Goal: Use online tool/utility: Utilize a website feature to perform a specific function

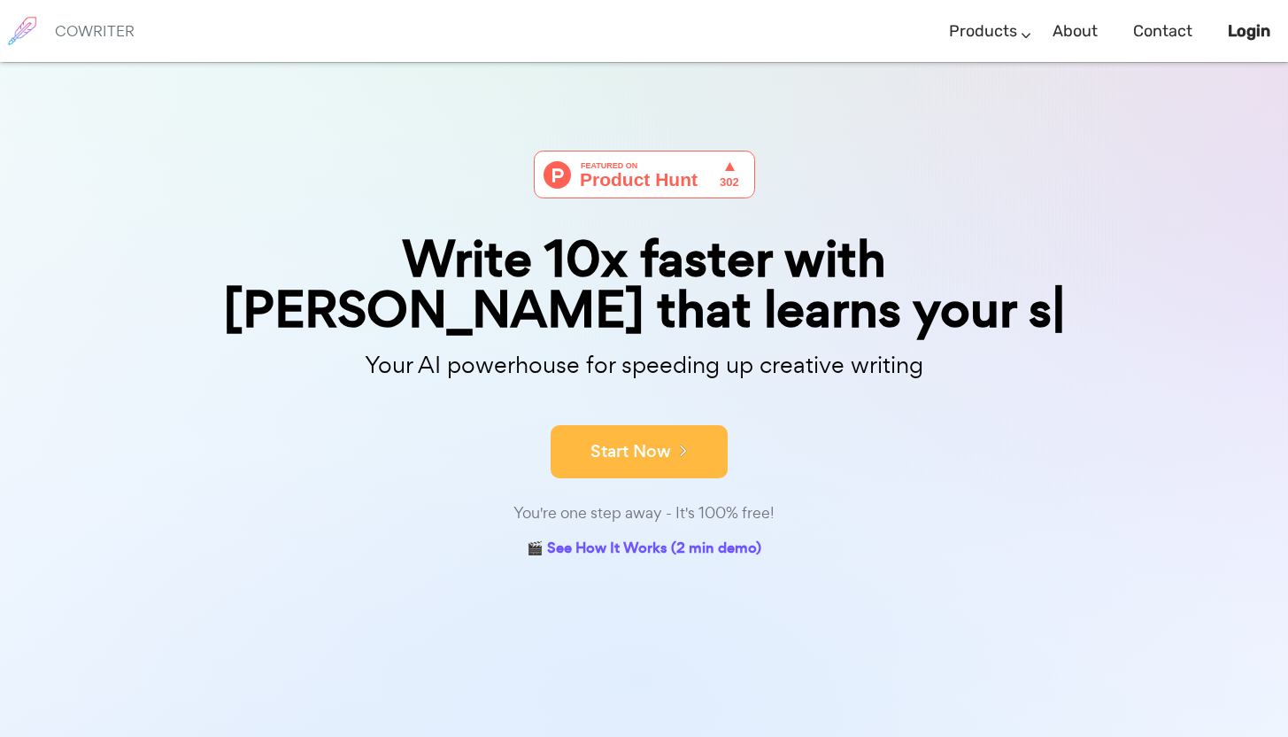
click at [683, 415] on form "Start Now" at bounding box center [644, 443] width 885 height 62
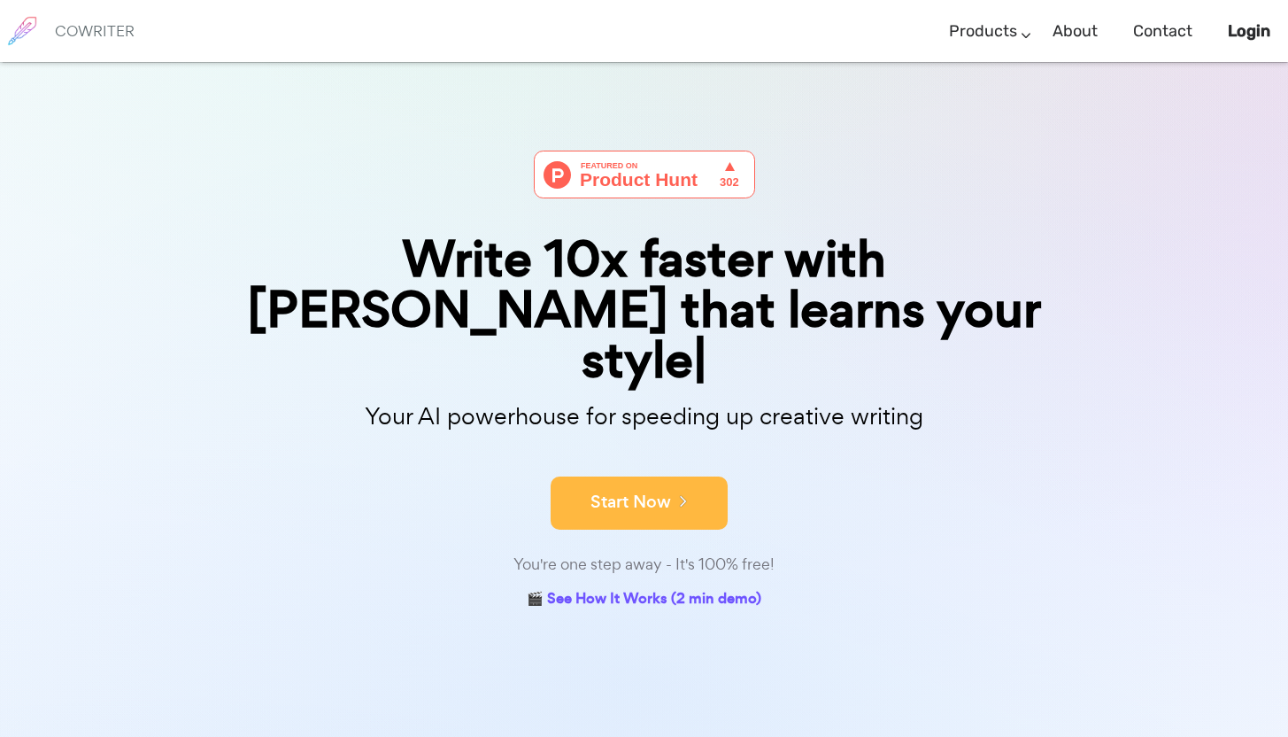
click at [659, 476] on button "Start Now" at bounding box center [639, 502] width 177 height 53
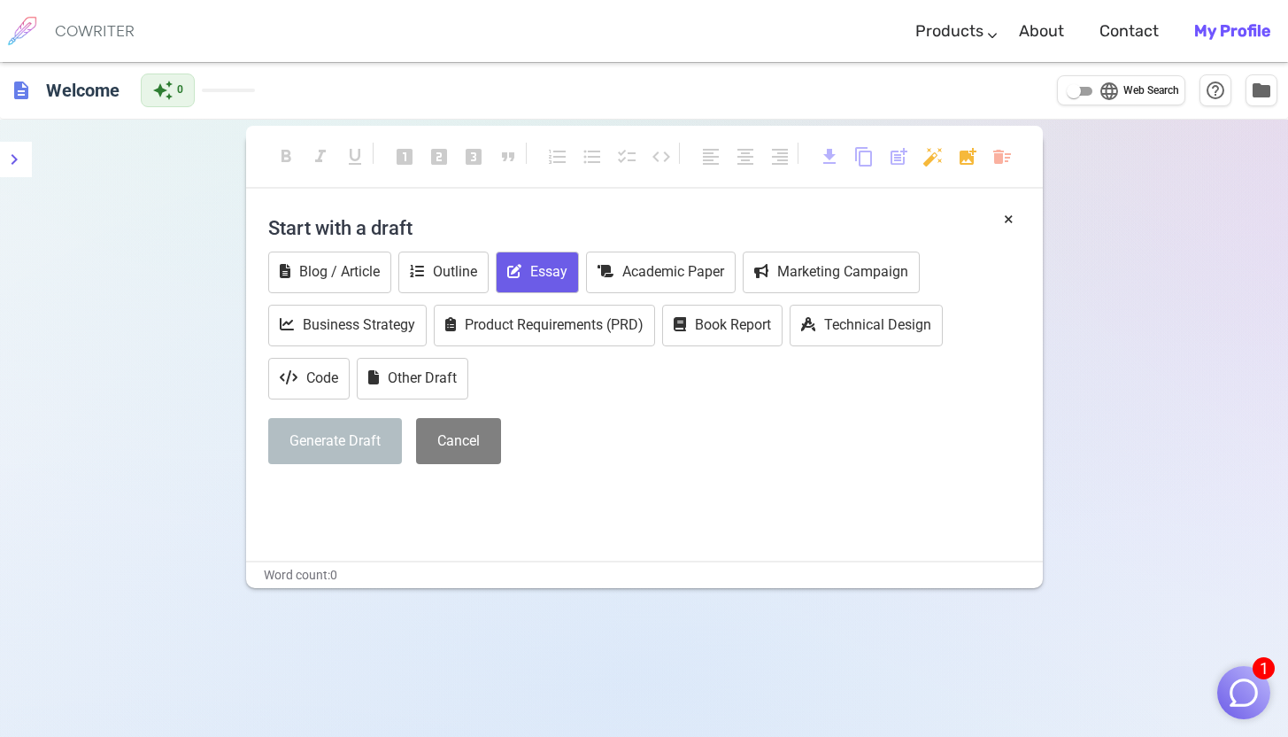
click at [543, 265] on button "Essay" at bounding box center [537, 272] width 83 height 42
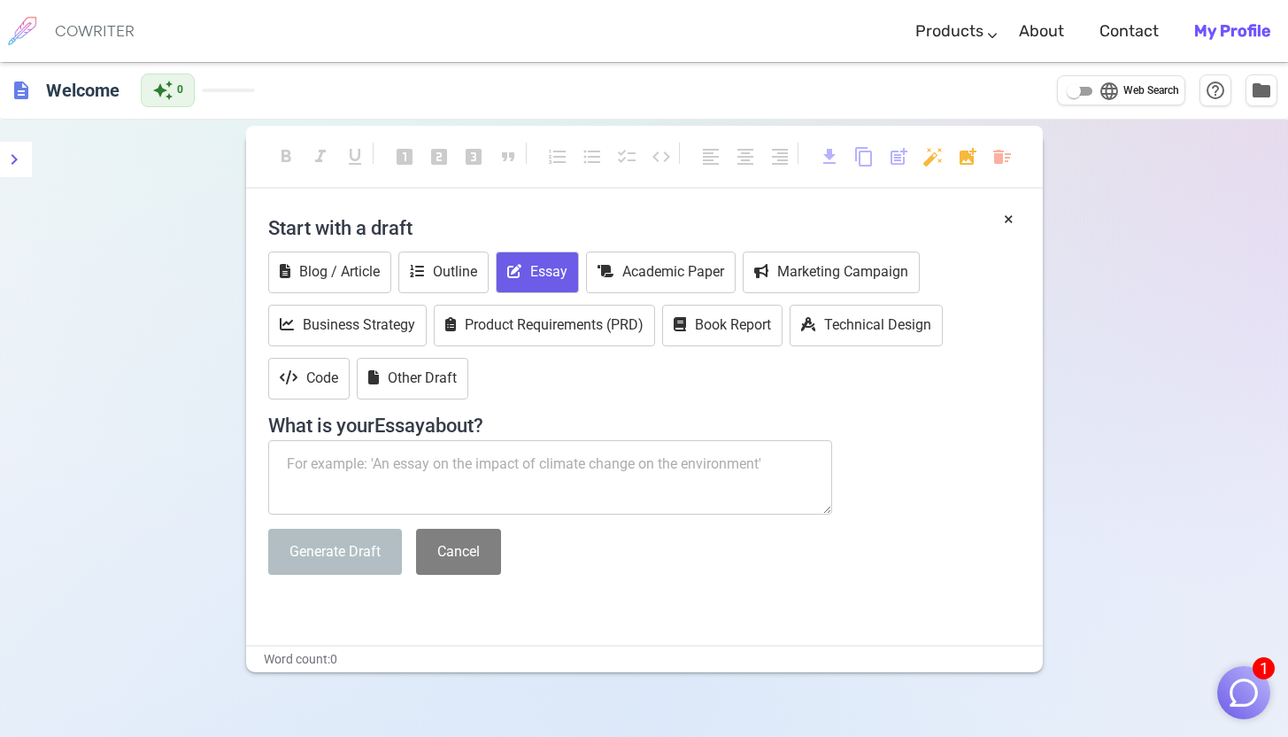
click at [443, 470] on textarea at bounding box center [550, 477] width 565 height 74
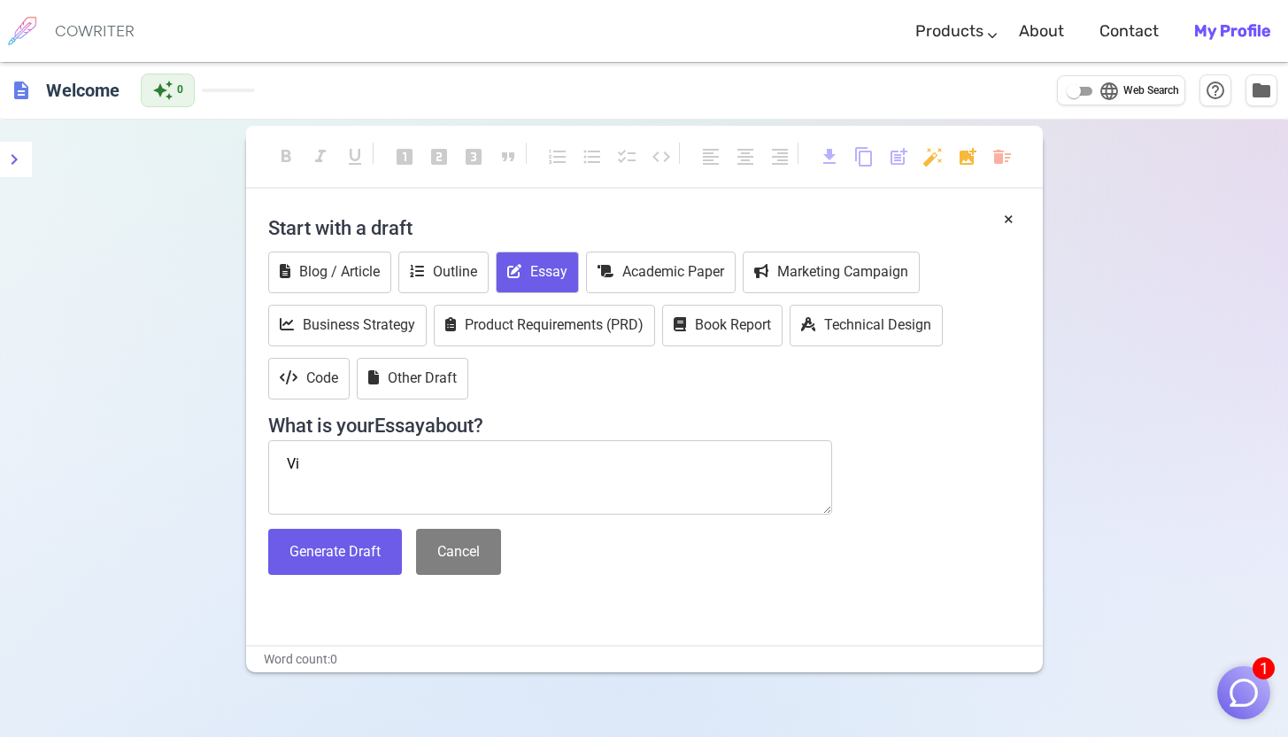
type textarea "V"
paste textarea "Các [PERSON_NAME] [PERSON_NAME] phát thải ô [PERSON_NAME] động cơ đốt trong."
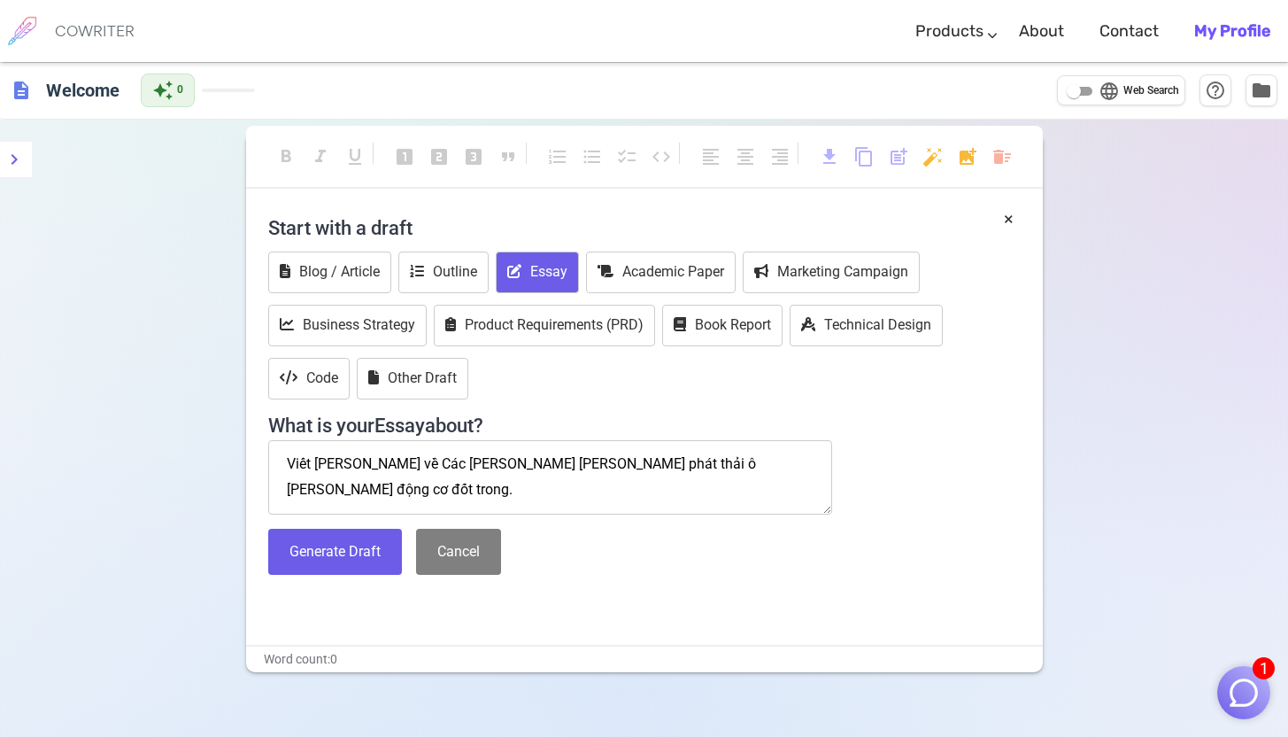
click at [396, 467] on textarea "Viết [PERSON_NAME] về Các [PERSON_NAME] [PERSON_NAME] phát thải ô [PERSON_NAME]…" at bounding box center [550, 477] width 565 height 74
type textarea "Viết [PERSON_NAME] về các [PERSON_NAME] [PERSON_NAME] phát thải ô [PERSON_NAME]…"
click at [348, 552] on button "Generate Draft" at bounding box center [335, 552] width 134 height 47
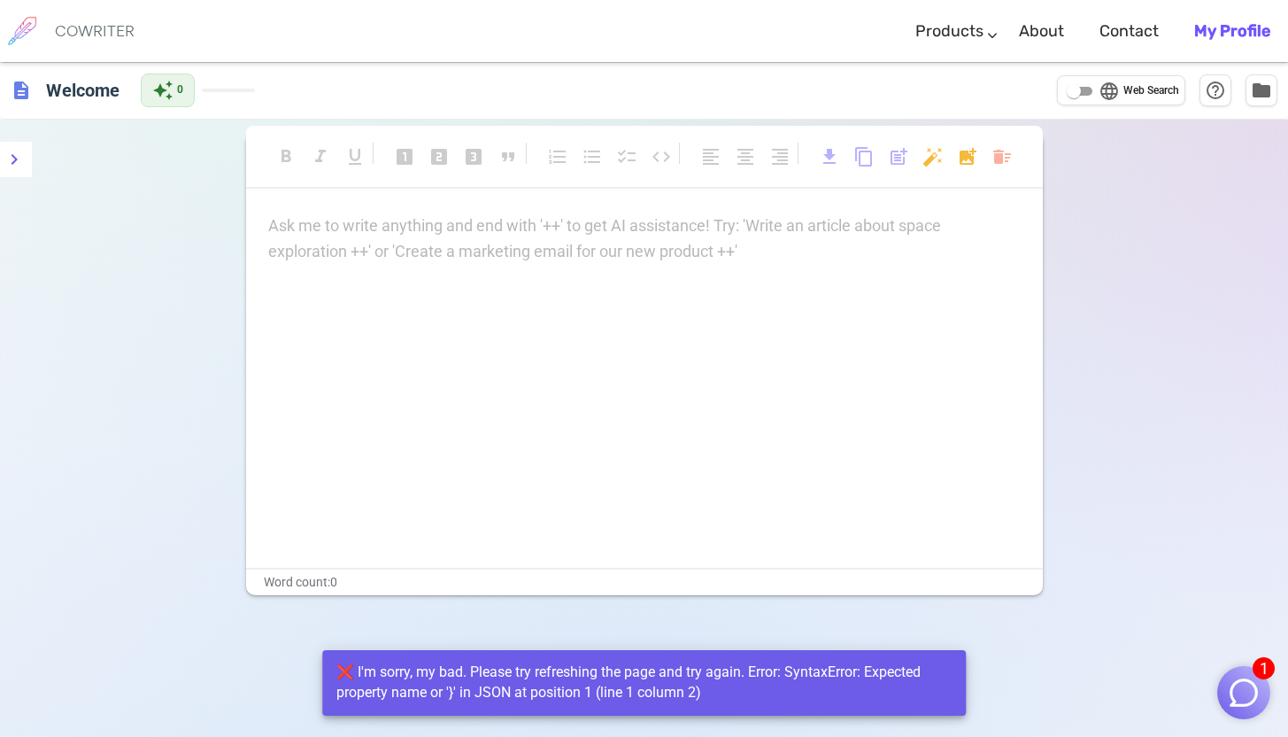
click at [509, 236] on p "Ask me to write anything and end with '++' to get AI assistance! Try: 'Write an…" at bounding box center [644, 226] width 753 height 26
